Goal: Check status: Check status

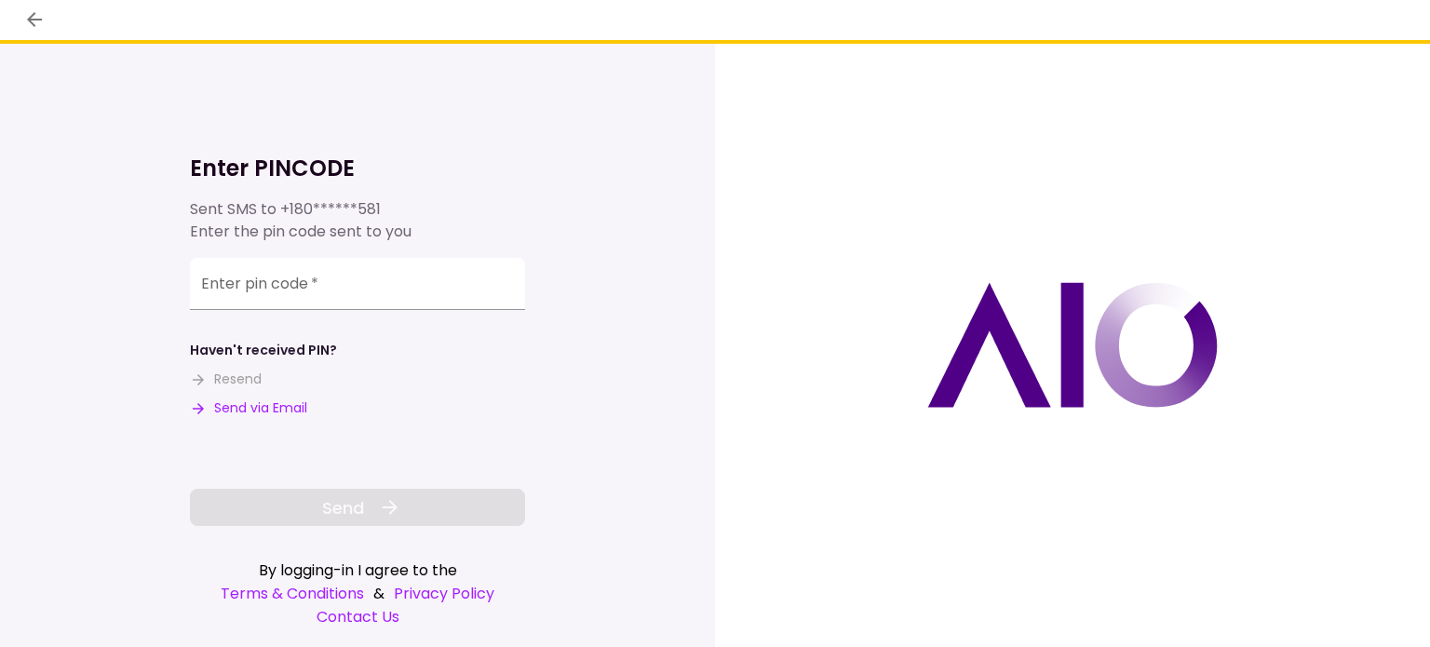
click at [283, 401] on button "Send via Email" at bounding box center [248, 408] width 117 height 20
click at [273, 301] on input "Enter pin code   *" at bounding box center [357, 284] width 335 height 52
paste input "******"
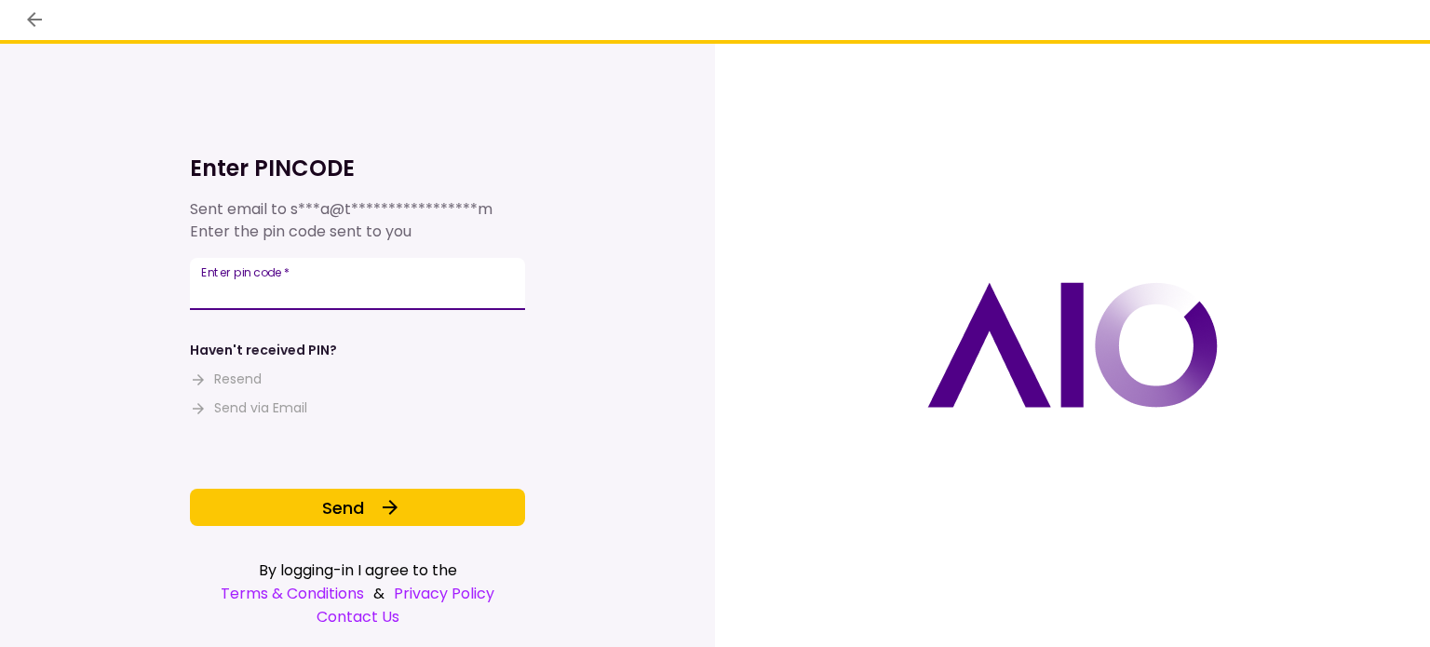
type input "******"
click at [282, 517] on button "Send" at bounding box center [357, 507] width 335 height 37
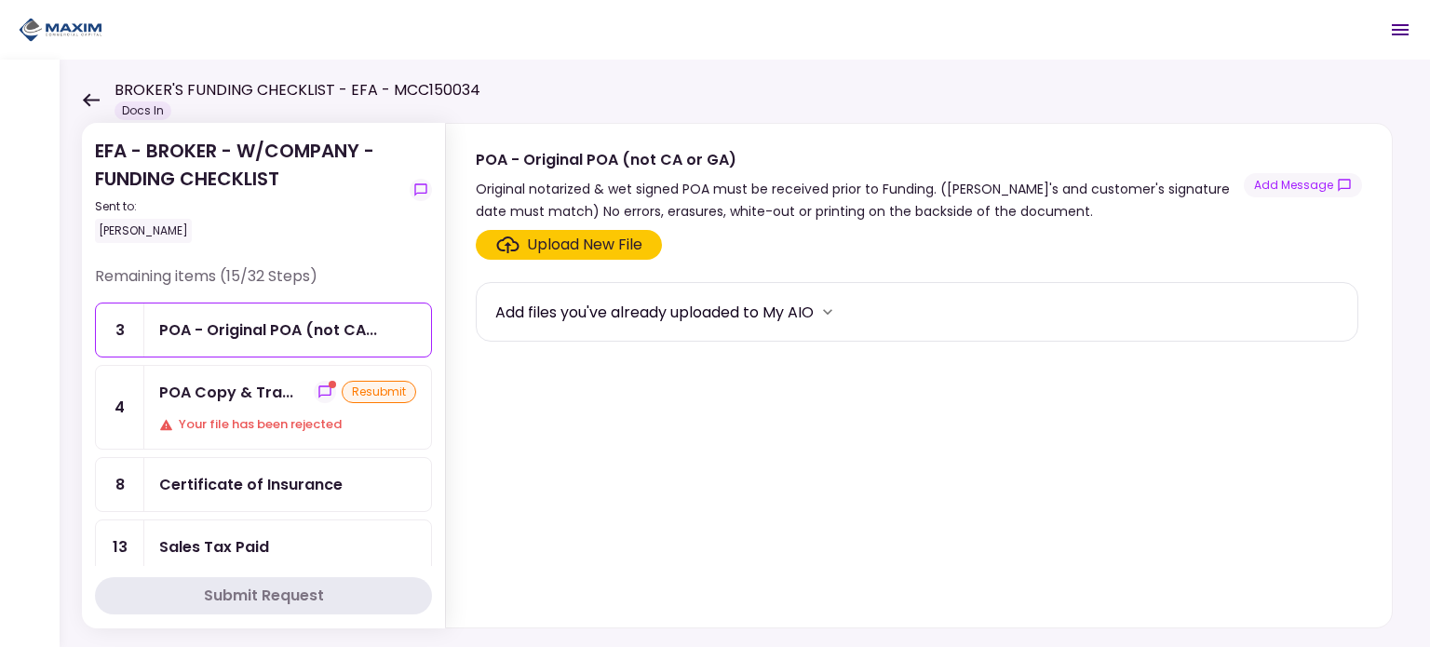
click at [276, 420] on div "Your file has been rejected" at bounding box center [287, 424] width 257 height 19
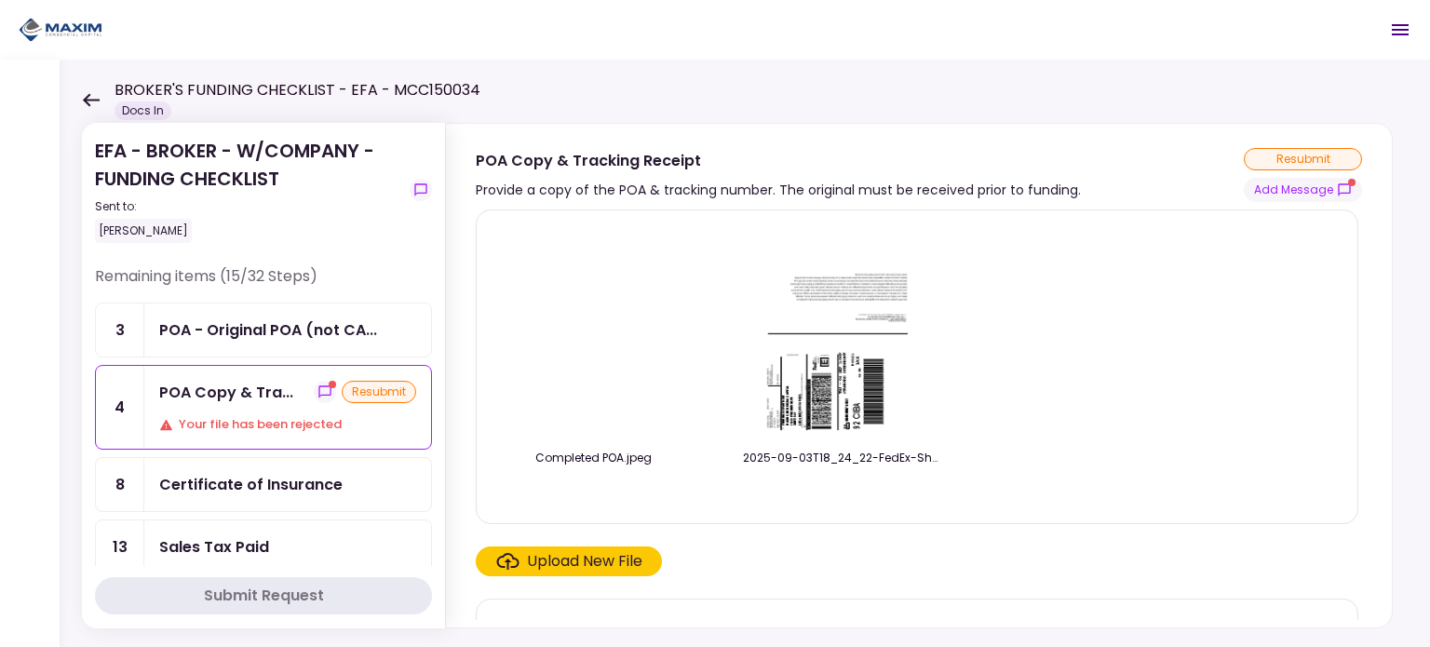
click at [1352, 185] on icon "show-messages" at bounding box center [1344, 189] width 15 height 15
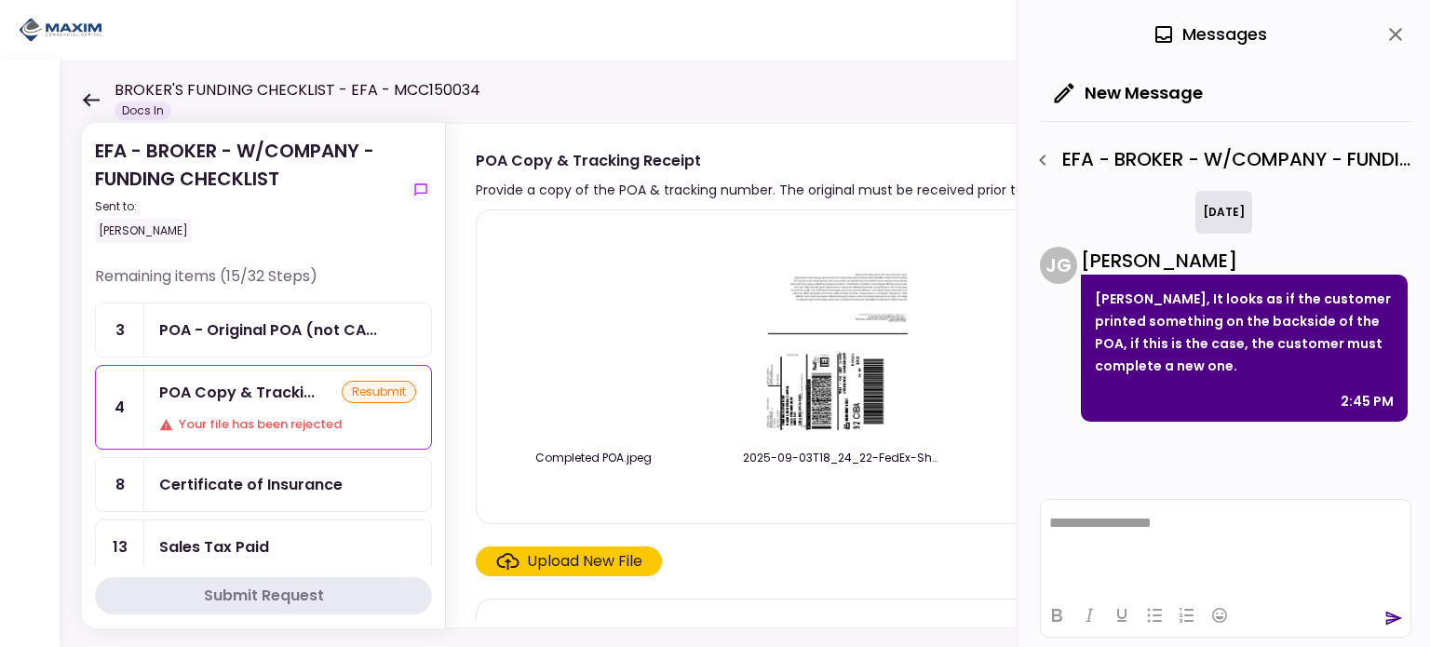
click at [593, 332] on img at bounding box center [593, 332] width 0 height 0
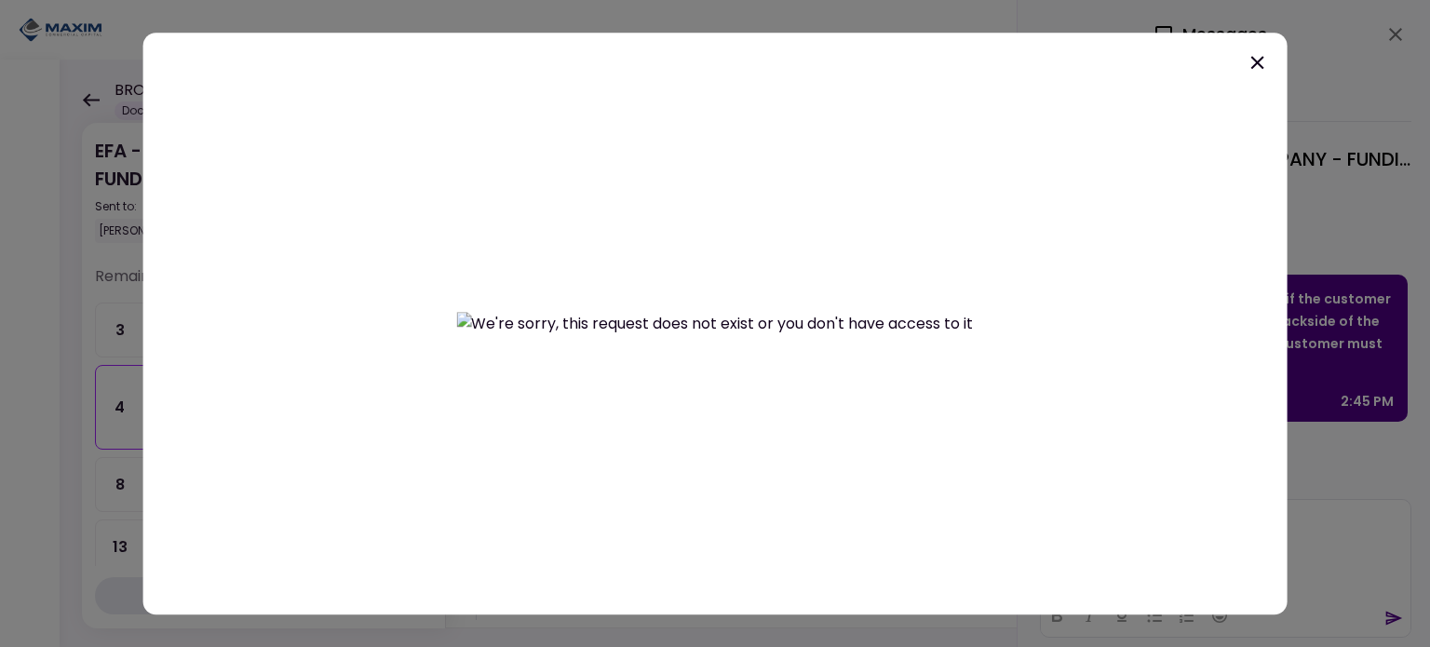
click at [1267, 70] on icon at bounding box center [1257, 62] width 22 height 22
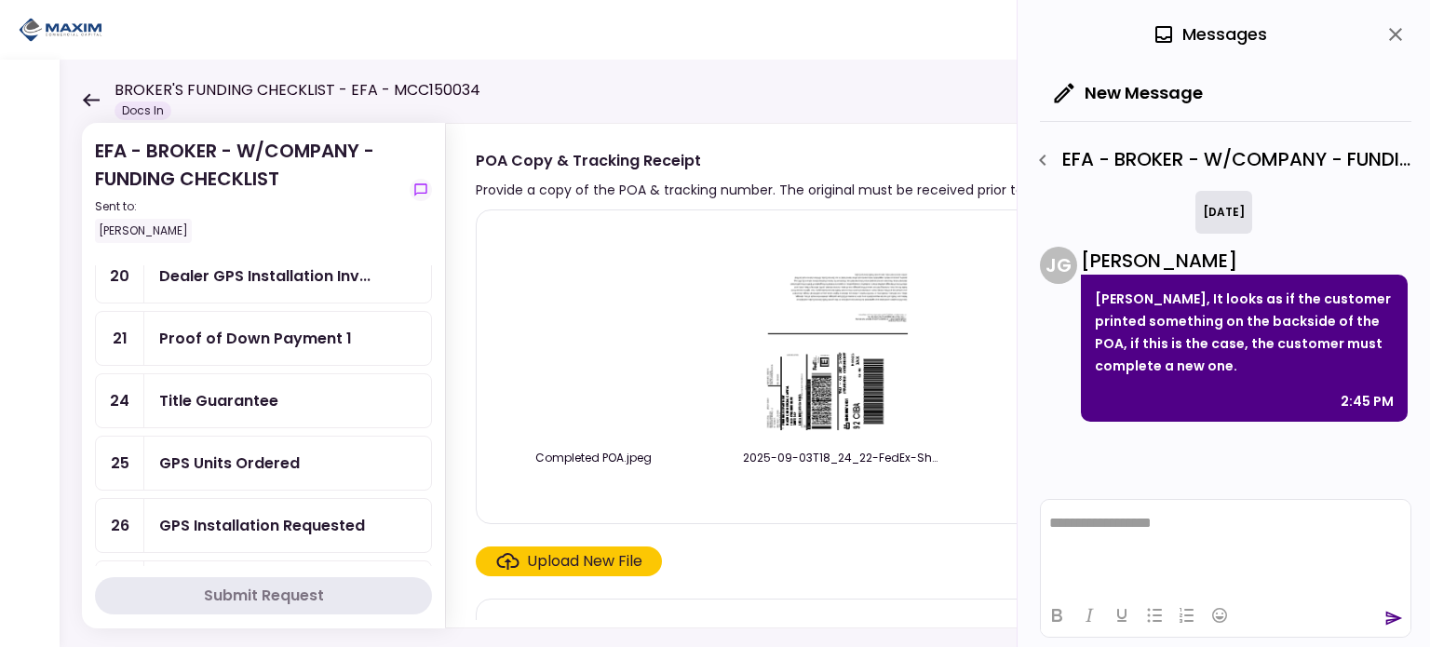
scroll to position [380, 0]
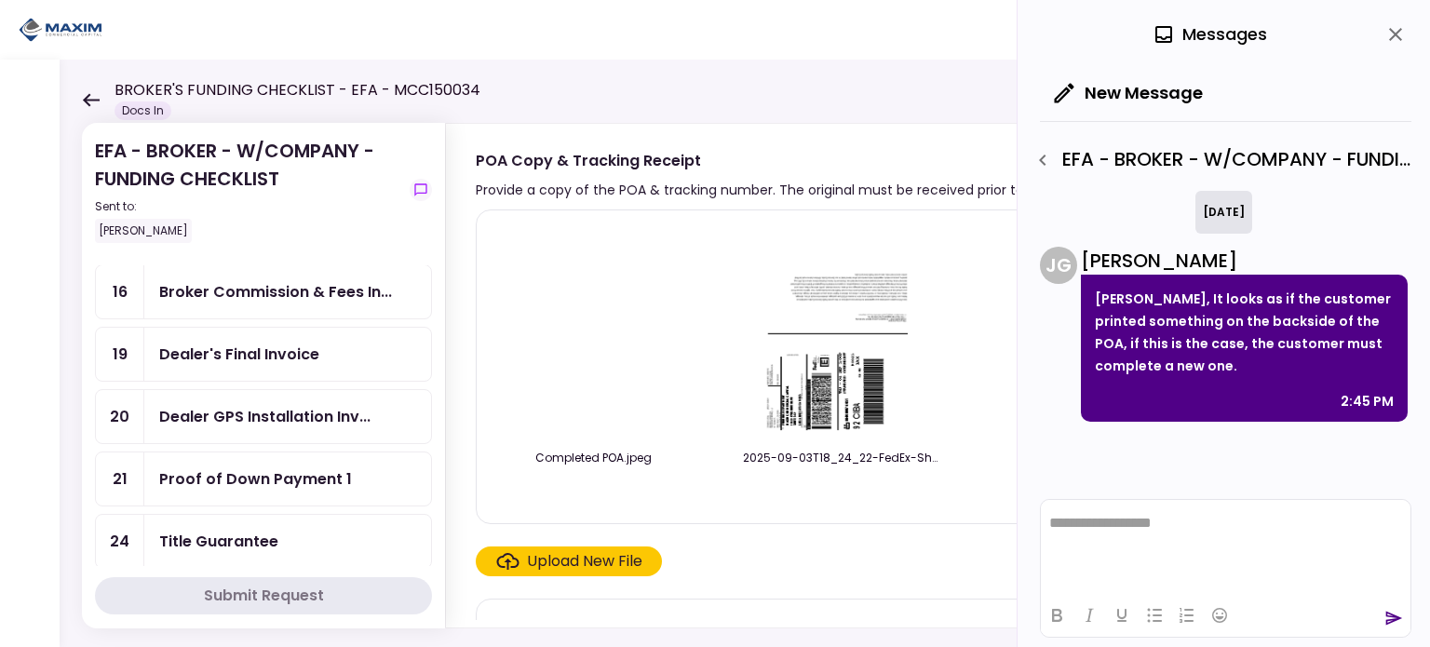
click at [243, 354] on div "Dealer's Final Invoice" at bounding box center [239, 354] width 160 height 23
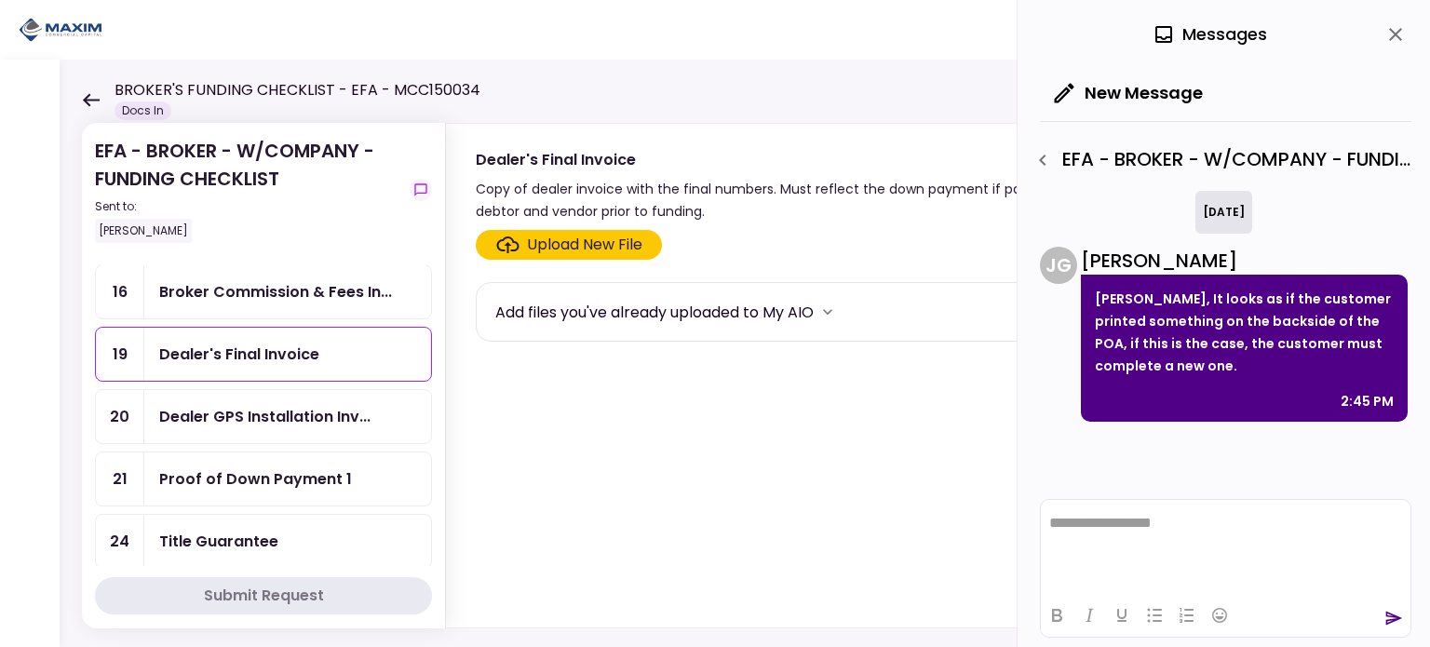
click at [294, 346] on div "Dealer's Final Invoice" at bounding box center [239, 354] width 160 height 23
click at [1394, 34] on icon "close" at bounding box center [1395, 34] width 13 height 13
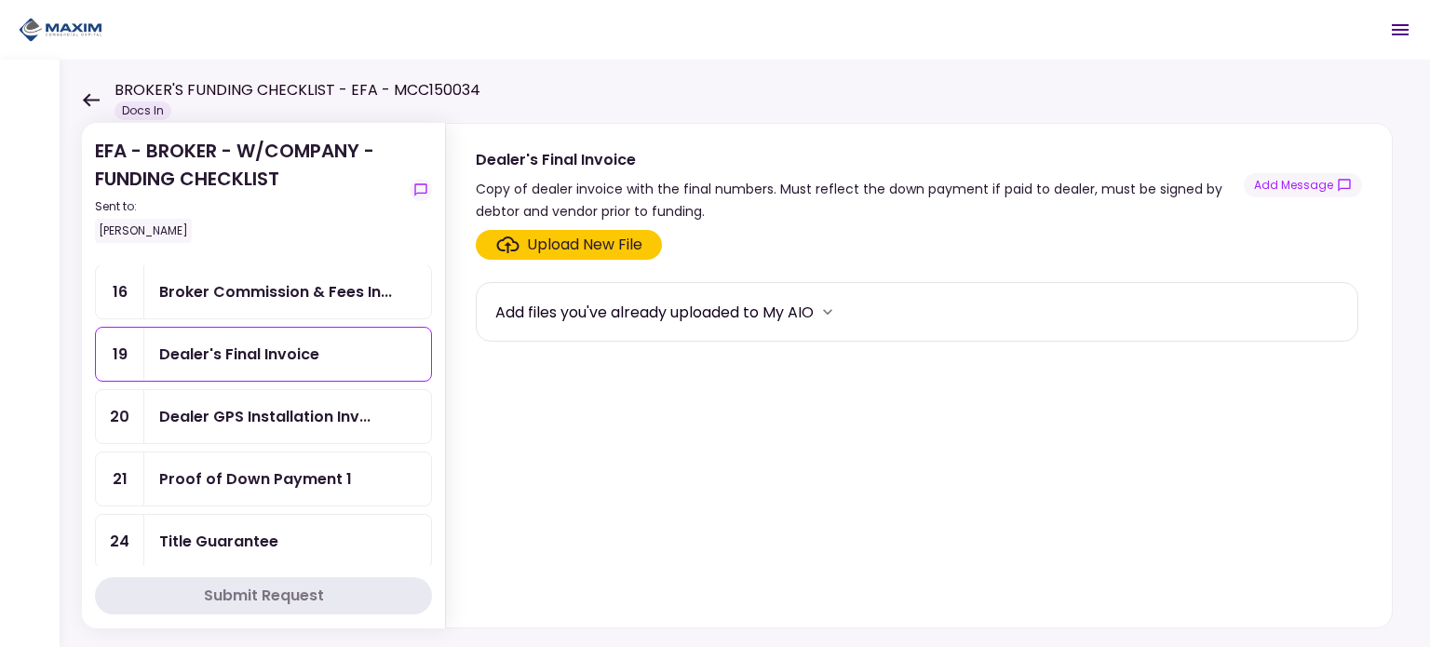
click at [276, 453] on div "Proof of Down Payment 1" at bounding box center [287, 478] width 287 height 53
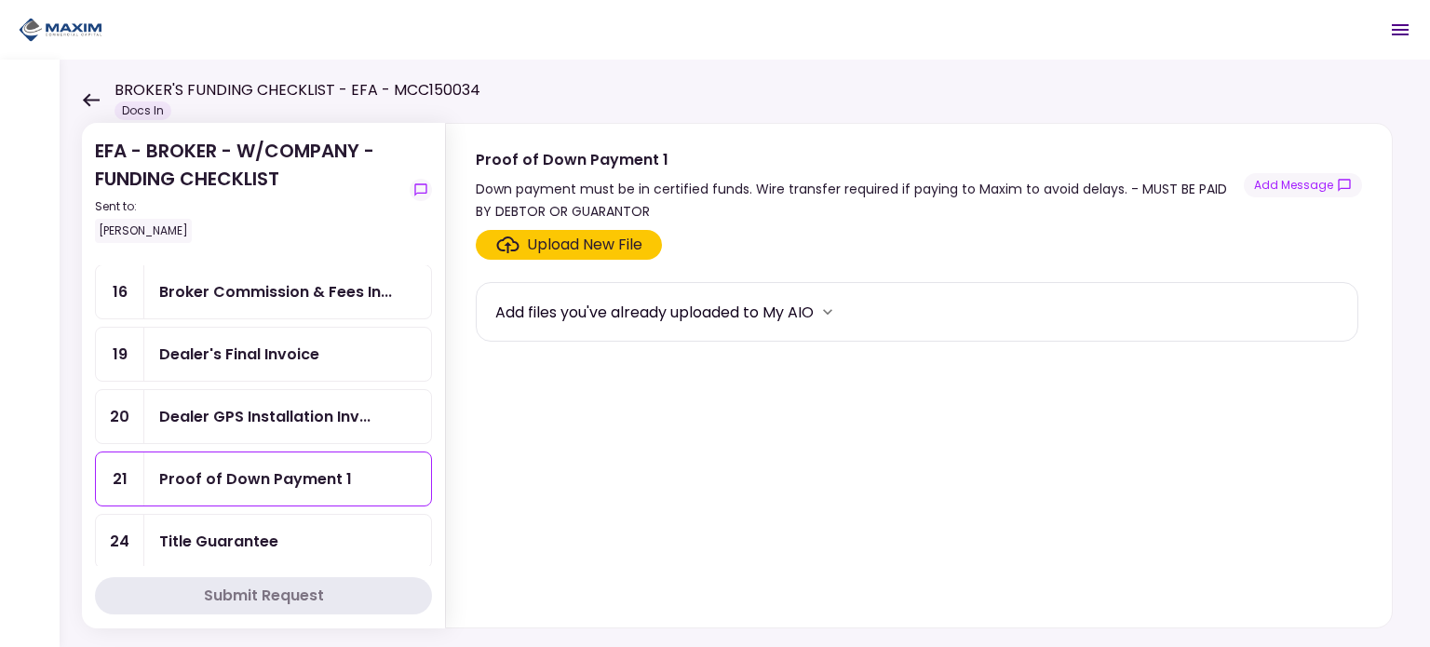
click at [1314, 194] on button "Add Message" at bounding box center [1303, 185] width 118 height 24
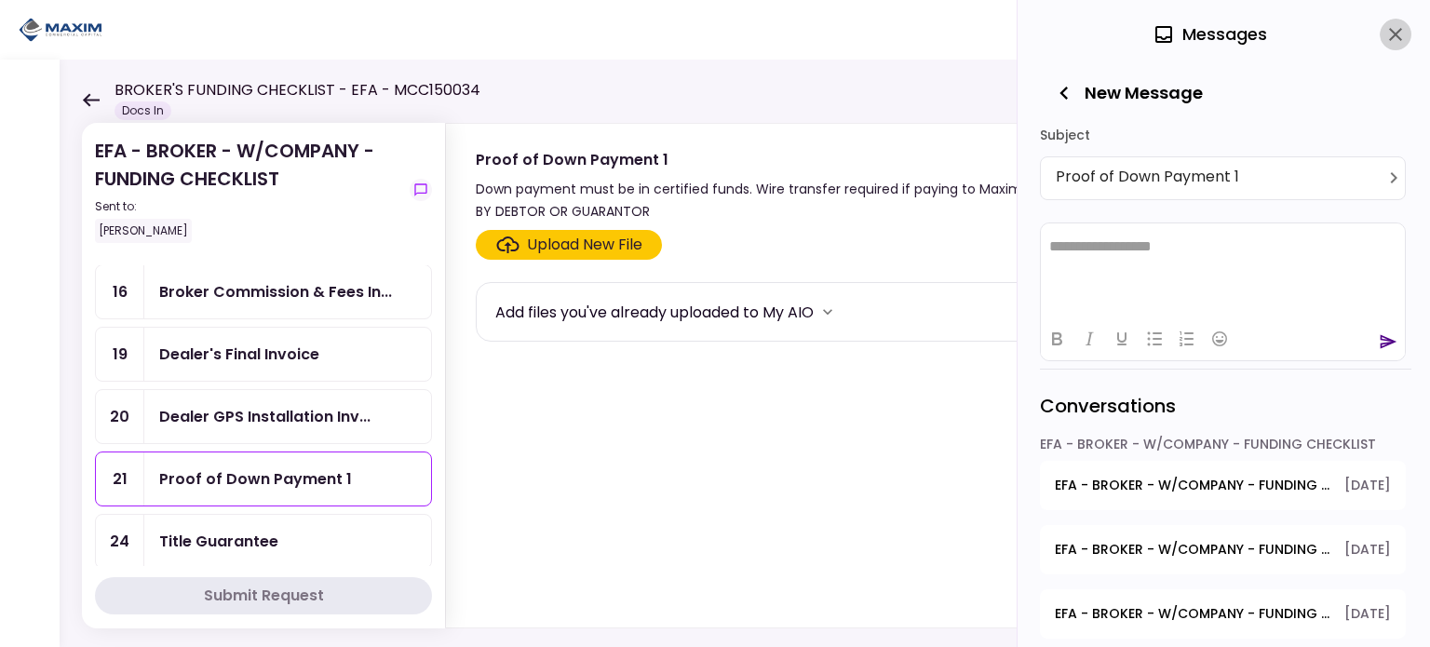
click at [1385, 36] on icon "close" at bounding box center [1395, 34] width 22 height 22
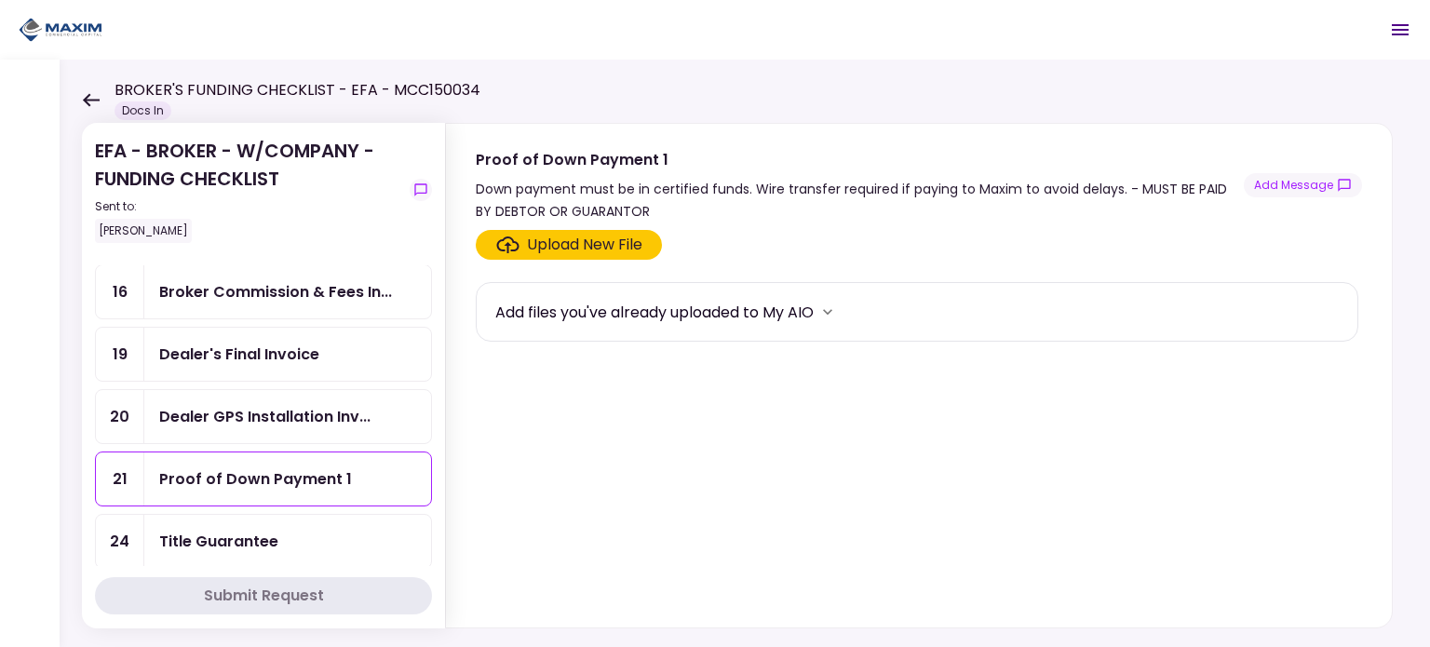
click at [253, 350] on div "Dealer's Final Invoice" at bounding box center [239, 354] width 160 height 23
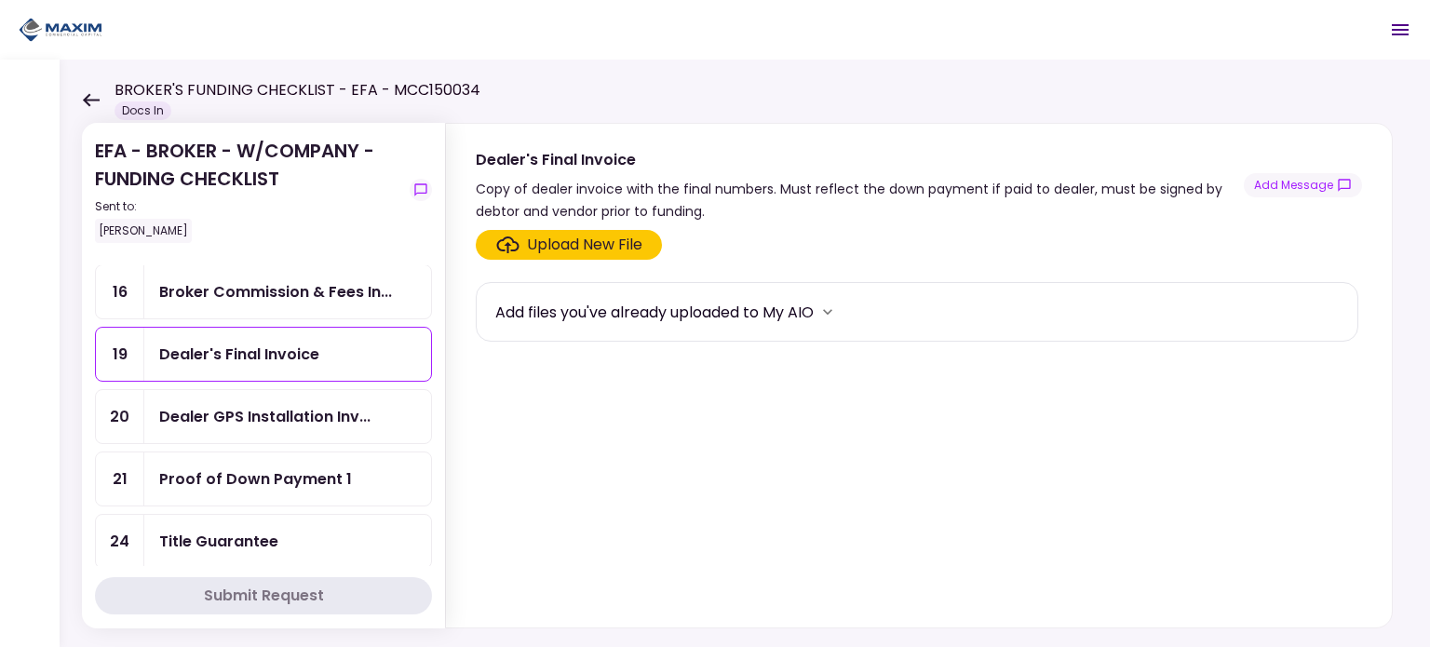
click at [1355, 187] on button "Add Message" at bounding box center [1303, 185] width 118 height 24
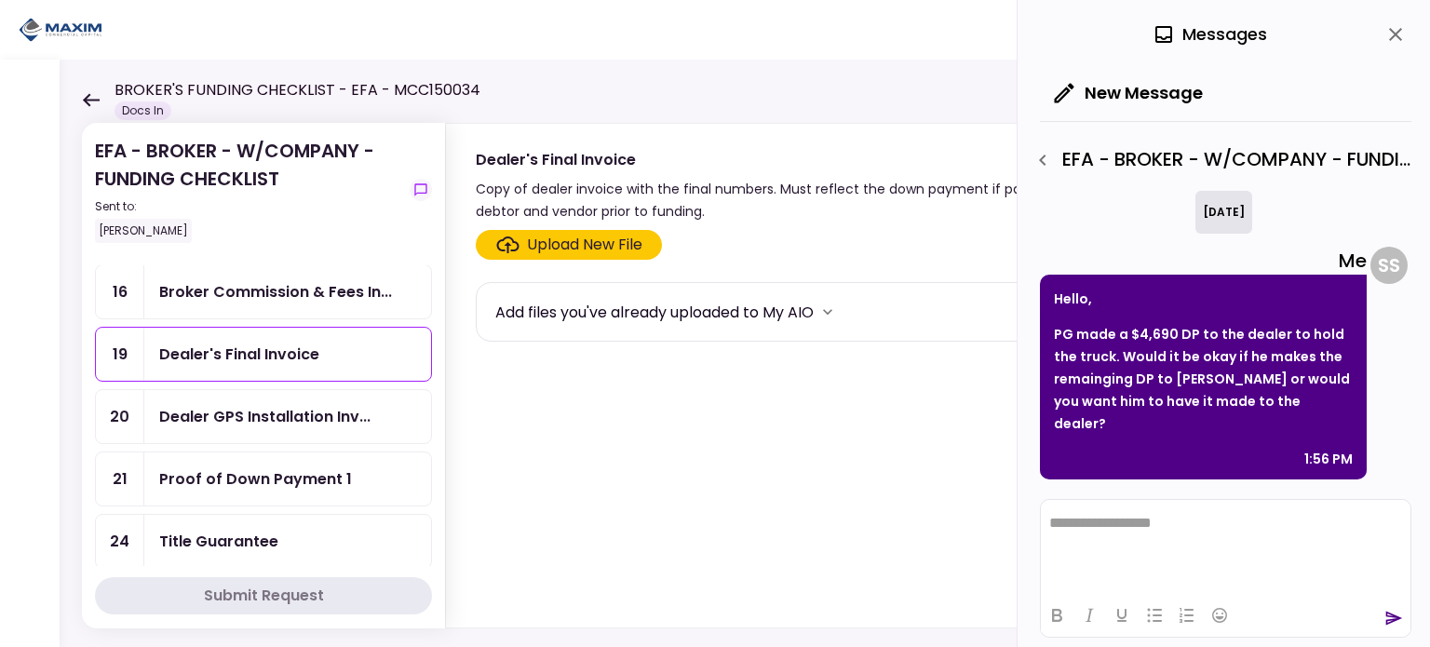
click at [1404, 23] on icon "close" at bounding box center [1395, 34] width 22 height 22
